Goal: Transaction & Acquisition: Purchase product/service

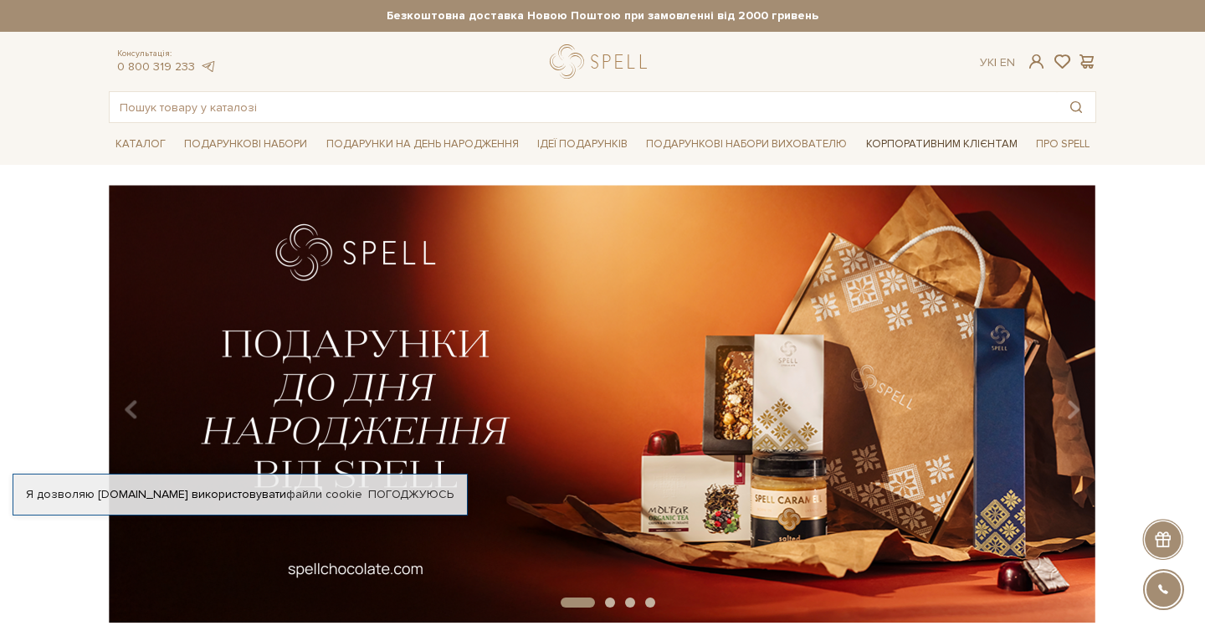
click at [890, 146] on link "Корпоративним клієнтам" at bounding box center [941, 144] width 165 height 28
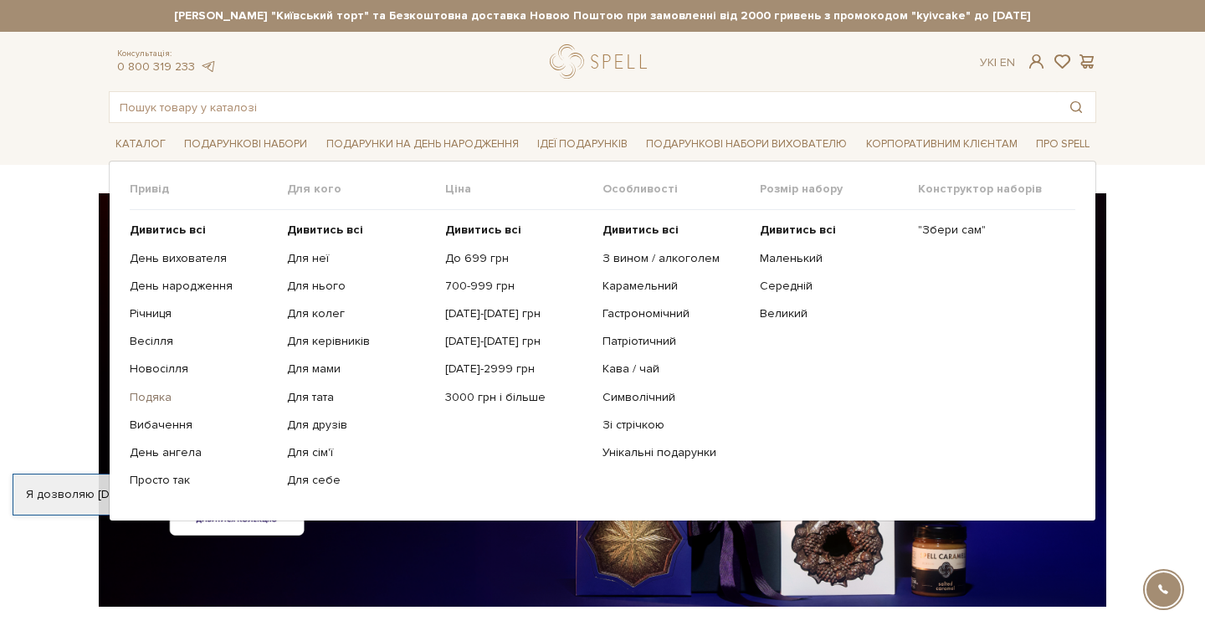
click at [159, 390] on link "Подяка" at bounding box center [202, 397] width 145 height 15
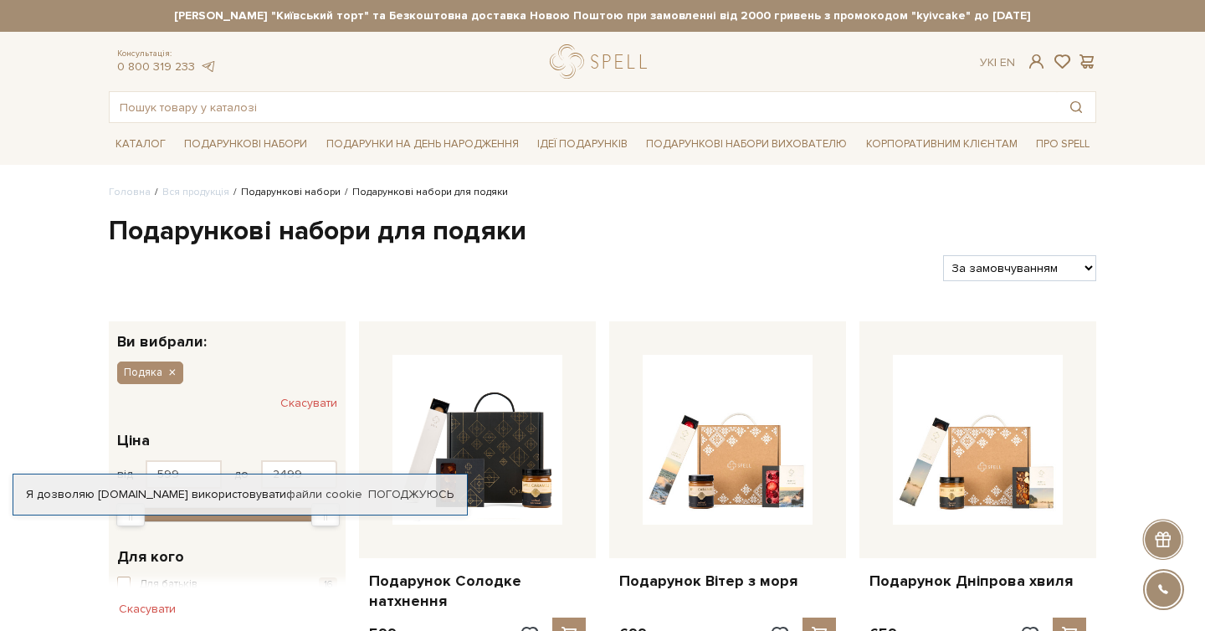
click at [252, 195] on link "Подарункові набори" at bounding box center [291, 192] width 100 height 13
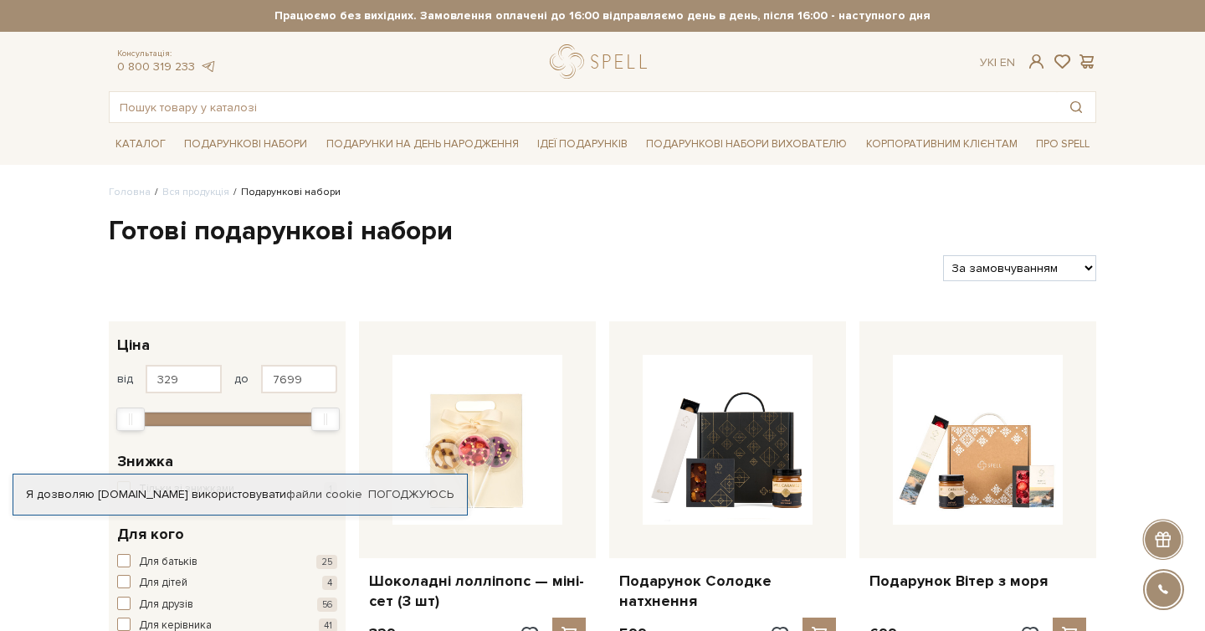
click at [1004, 274] on select "За замовчуванням За Ціною (зростання) За Ціною (зменшення) Новинки За популярні…" at bounding box center [1019, 268] width 153 height 26
select select "https://spellchocolate.com/our-productions/podarunkovi-box/?sort=p.viewed&order…"
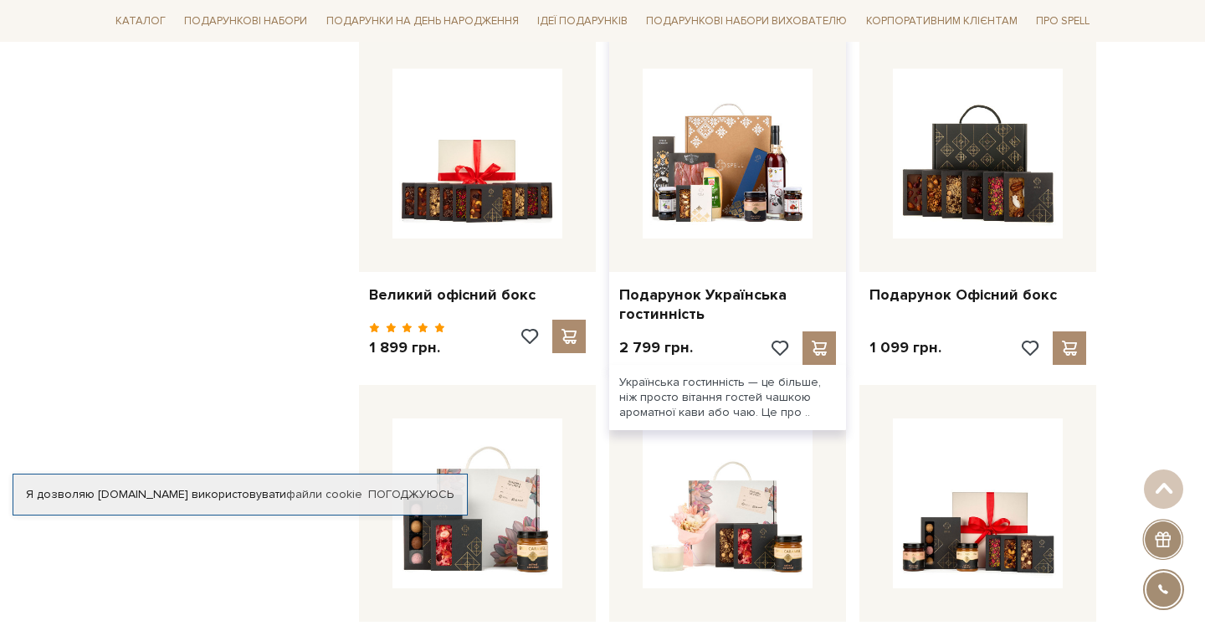
scroll to position [1392, 0]
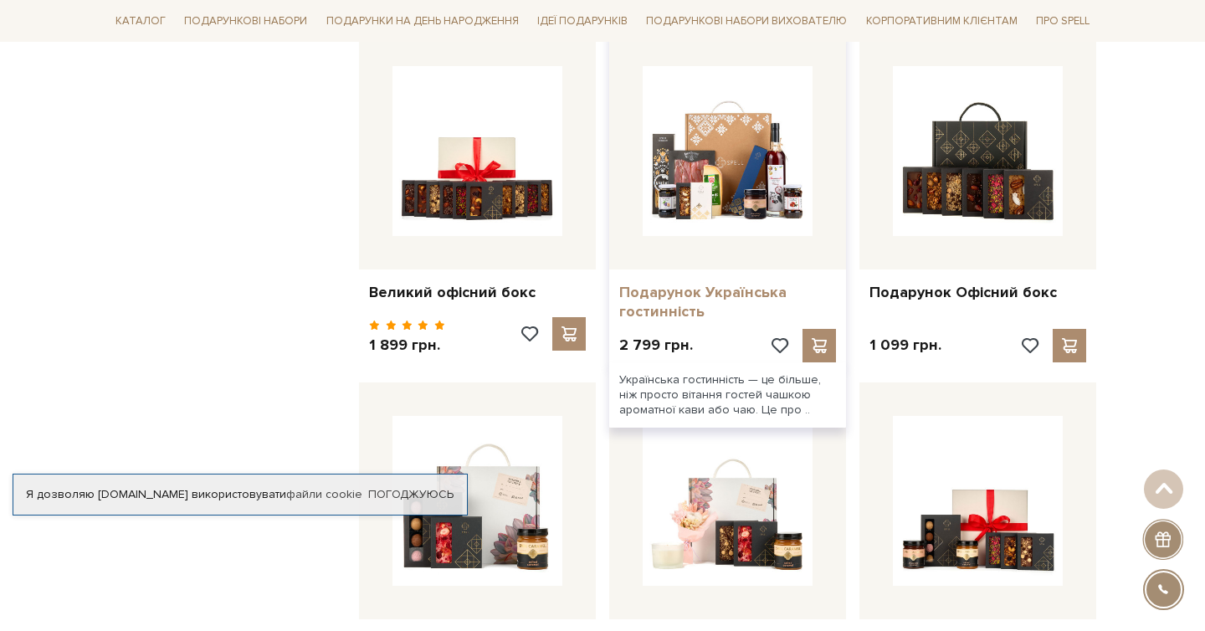
click at [676, 283] on link "Подарунок Українська гостинність" at bounding box center [727, 302] width 217 height 39
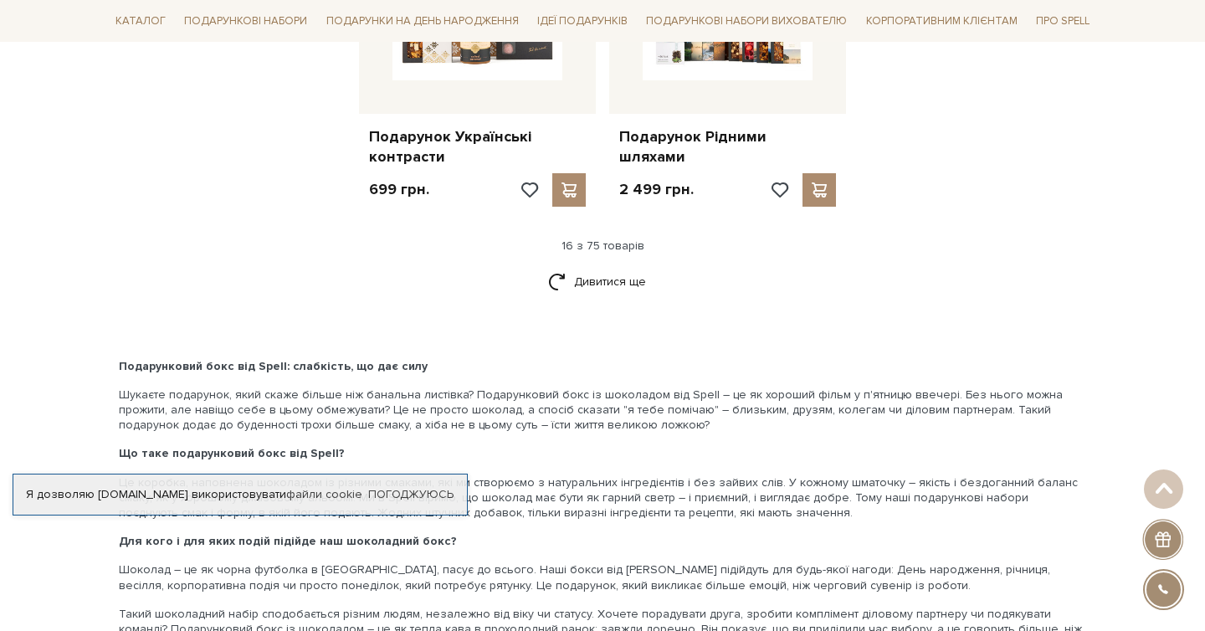
scroll to position [2255, 0]
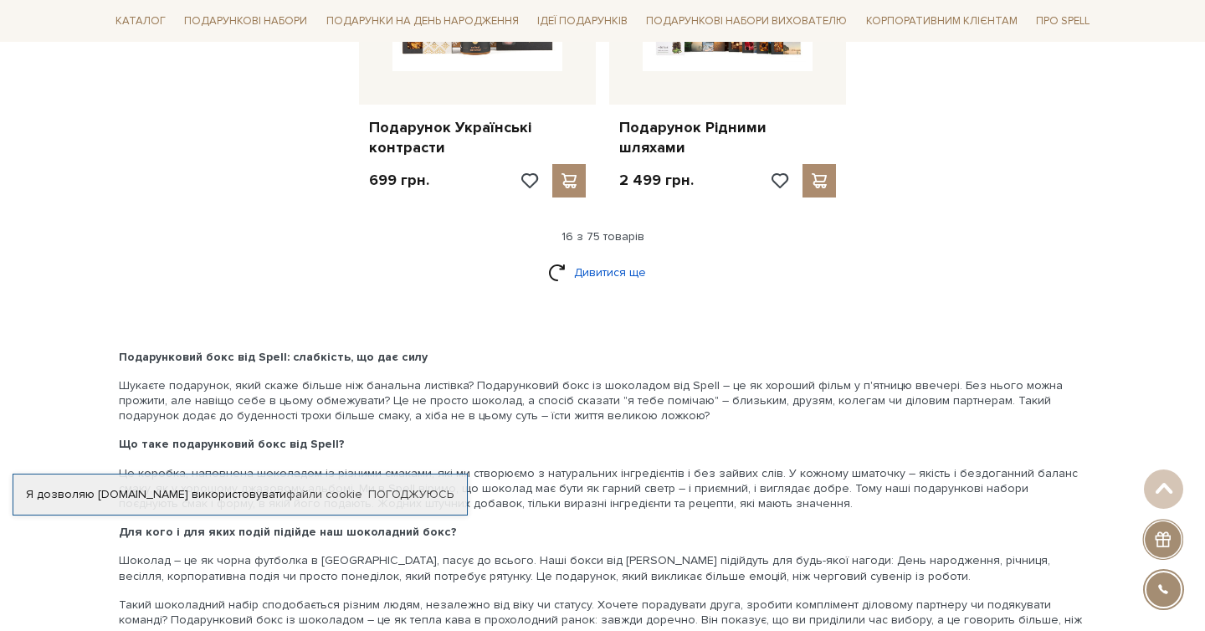
click at [623, 260] on link "Дивитися ще" at bounding box center [602, 272] width 109 height 29
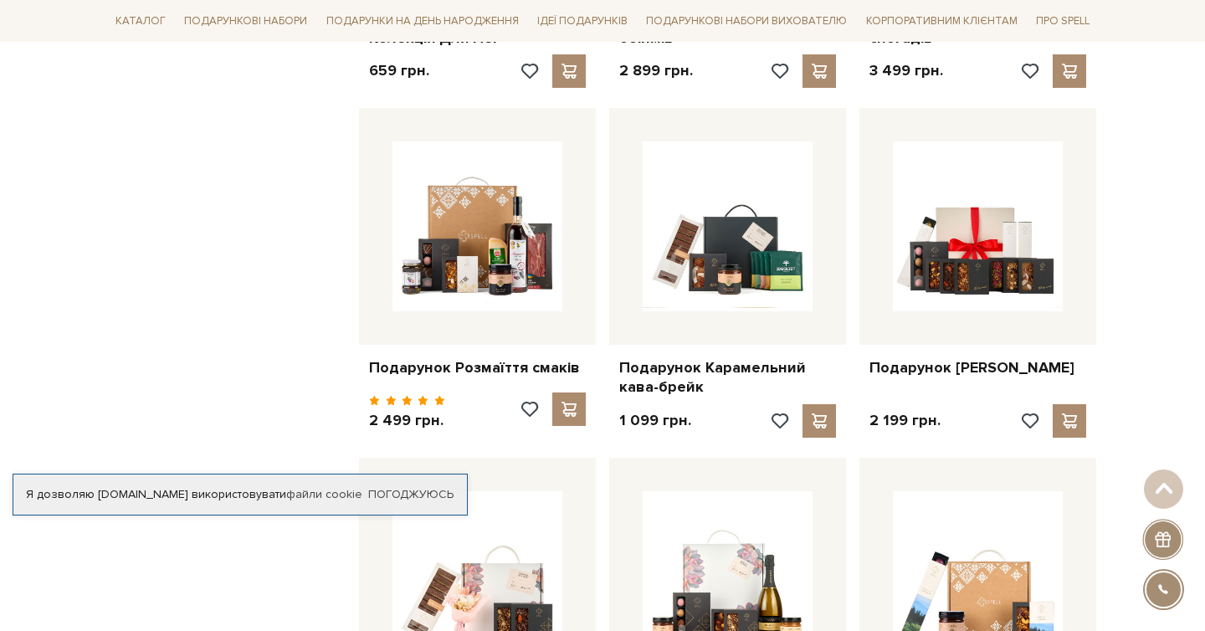
scroll to position [3438, 0]
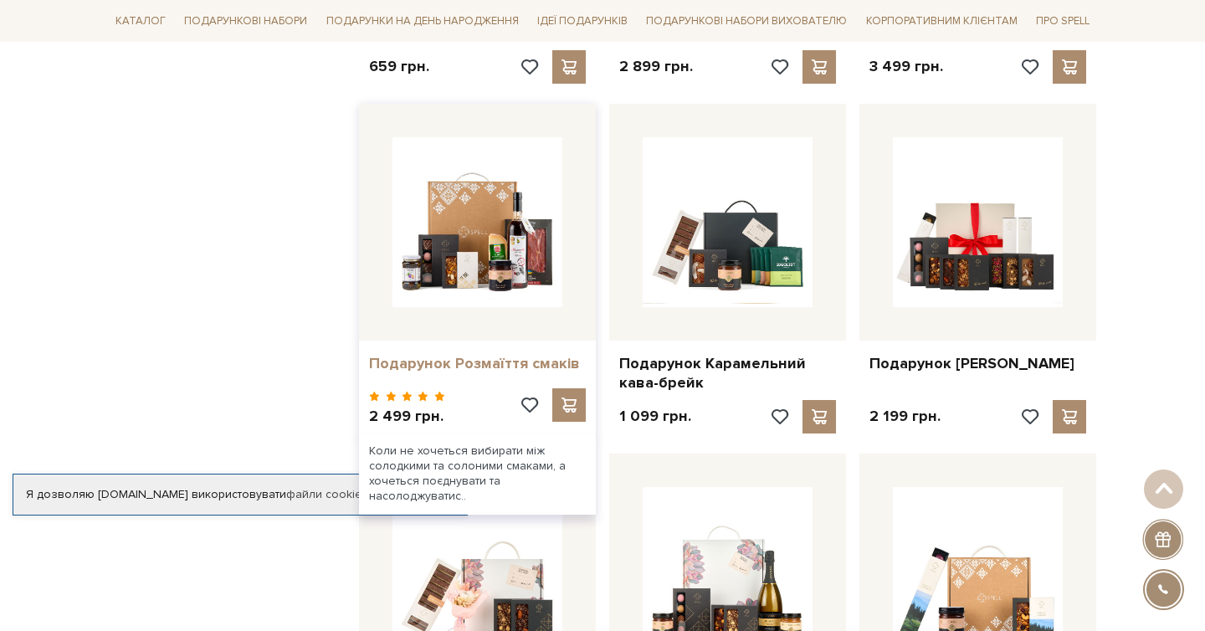
click at [485, 359] on link "Подарунок Розмаїття смаків" at bounding box center [477, 363] width 217 height 19
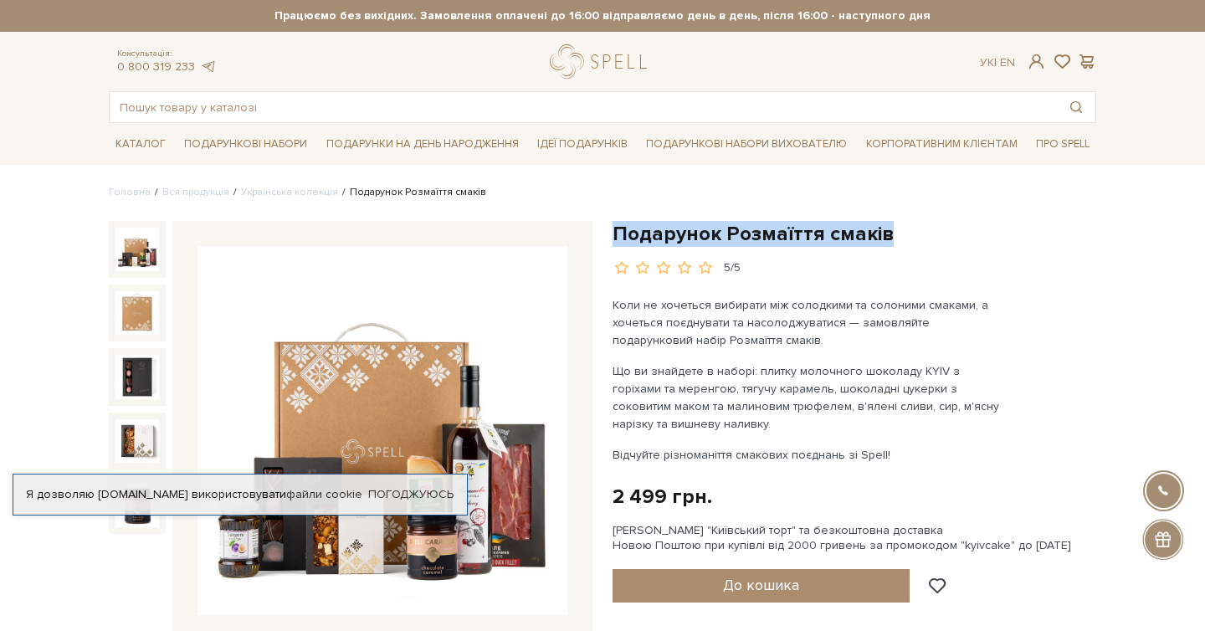
drag, startPoint x: 618, startPoint y: 233, endPoint x: 882, endPoint y: 231, distance: 263.6
click at [882, 231] on h1 "Подарунок Розмаїття смаків" at bounding box center [855, 234] width 484 height 26
copy h1 "Подарунок Розмаїття смаків"
